Goal: Information Seeking & Learning: Learn about a topic

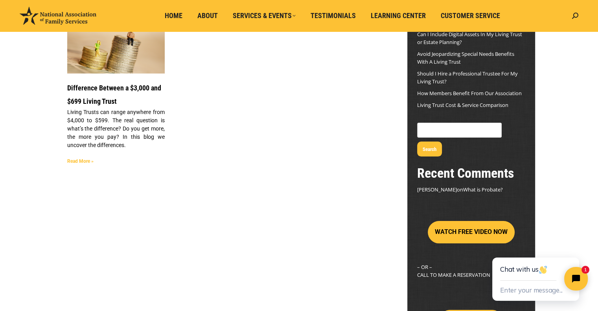
click at [79, 159] on link "Read More »" at bounding box center [80, 161] width 26 height 6
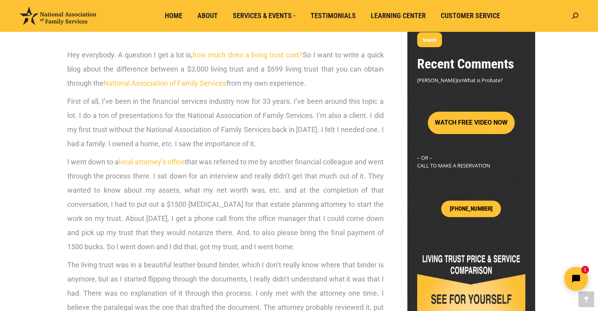
scroll to position [213, 0]
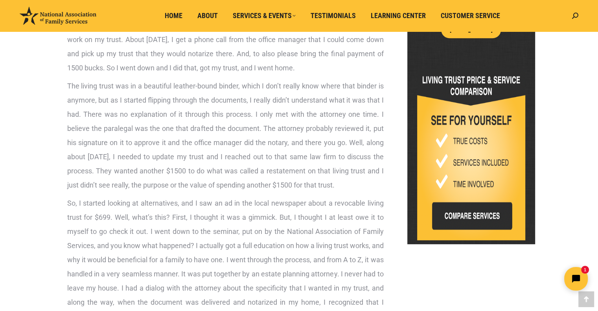
scroll to position [392, 0]
click at [37, 205] on div "Hey everybody. A question I get a lot is, how much does a living trust cost? So…" at bounding box center [299, 316] width 598 height 1200
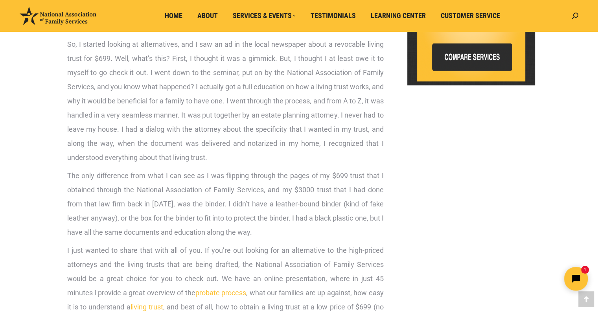
scroll to position [551, 0]
click at [36, 246] on div "Hey everybody. A question I get a lot is, how much does a living trust cost? So…" at bounding box center [299, 158] width 598 height 1200
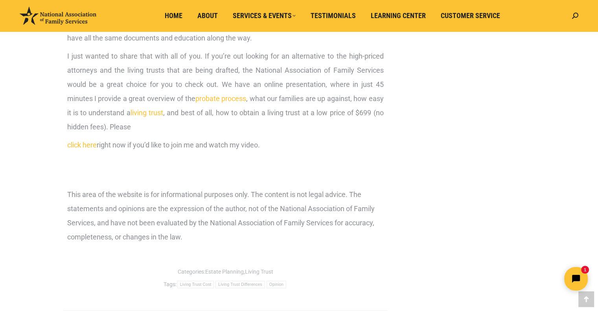
scroll to position [753, 0]
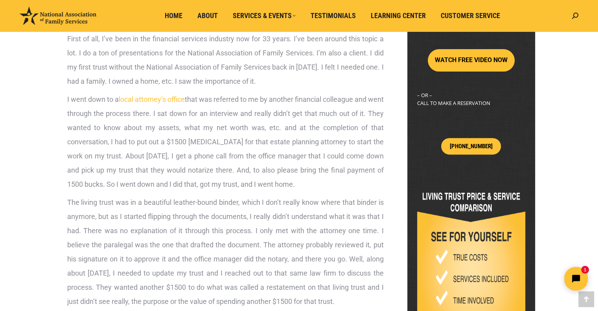
scroll to position [273, 0]
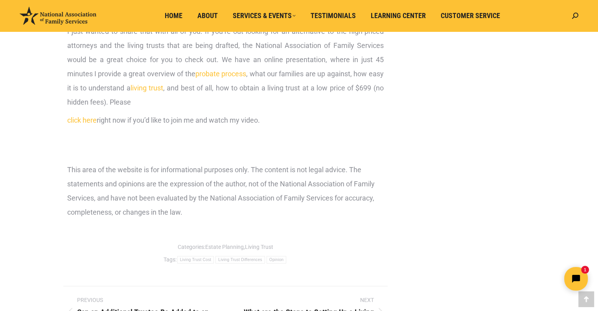
scroll to position [770, 0]
click at [82, 116] on link "click here" at bounding box center [81, 119] width 29 height 8
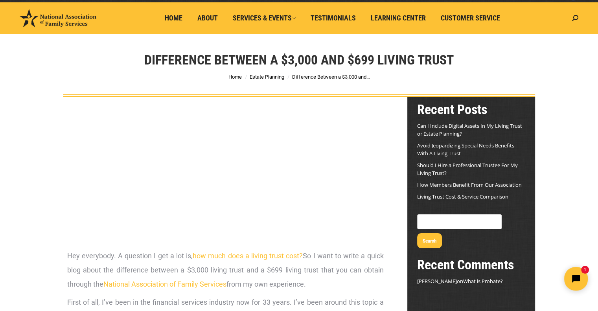
scroll to position [11, 0]
